Goal: Navigation & Orientation: Find specific page/section

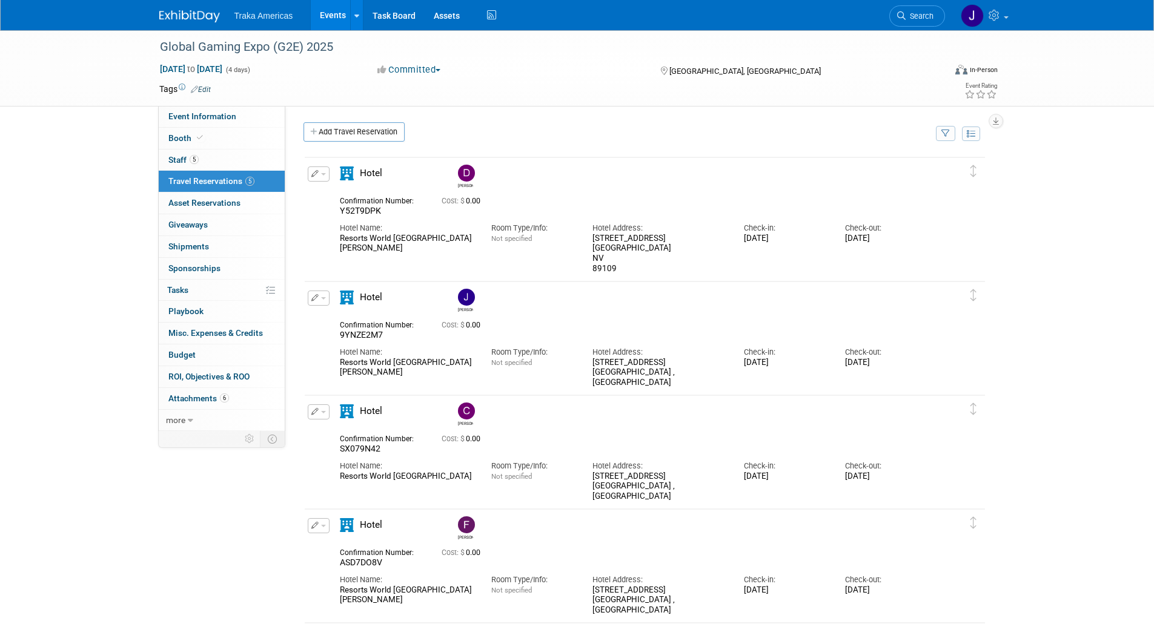
click at [173, 13] on img at bounding box center [189, 16] width 61 height 12
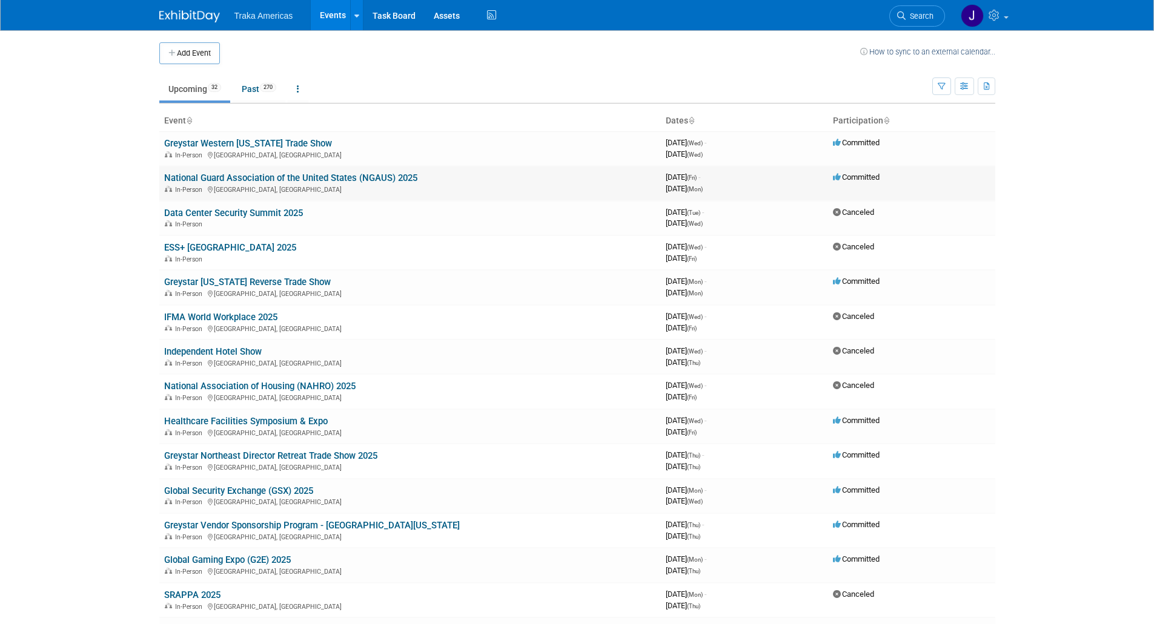
click at [223, 182] on link "National Guard Association of the United States (NGAUS) 2025" at bounding box center [290, 178] width 253 height 11
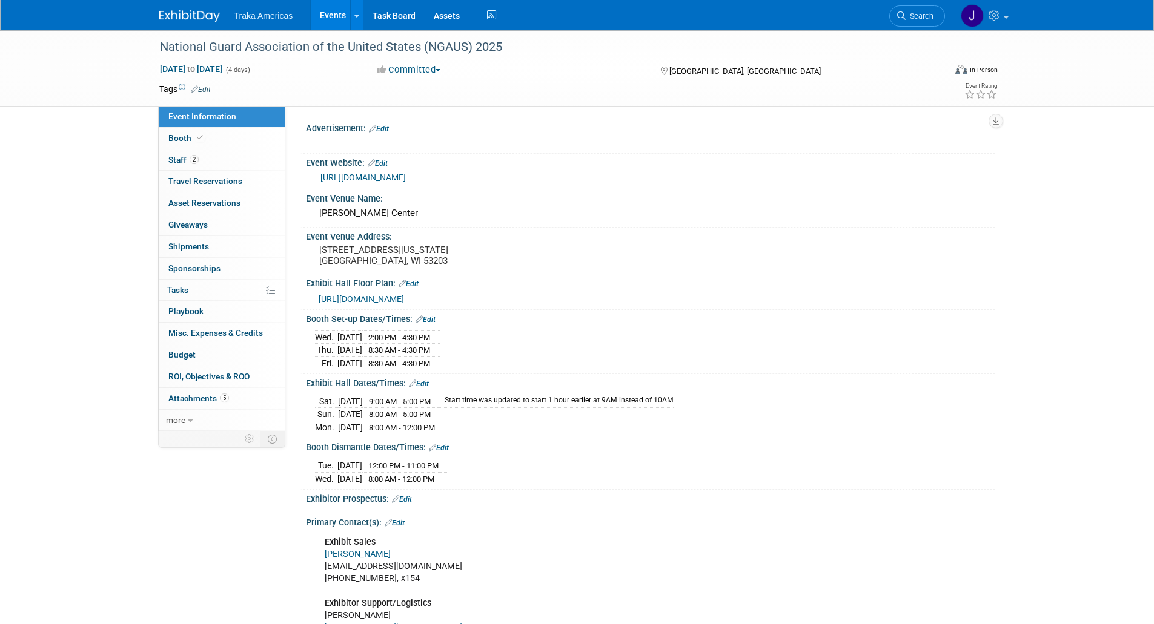
select select "National"
click at [216, 159] on link "2 Staff 2" at bounding box center [222, 160] width 126 height 21
